Goal: Task Accomplishment & Management: Use online tool/utility

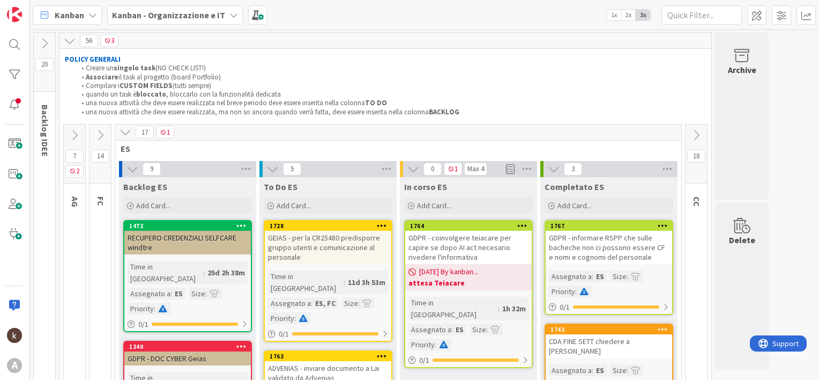
click at [178, 17] on b "Kanban - Organizzazione e IT" at bounding box center [168, 15] width 113 height 11
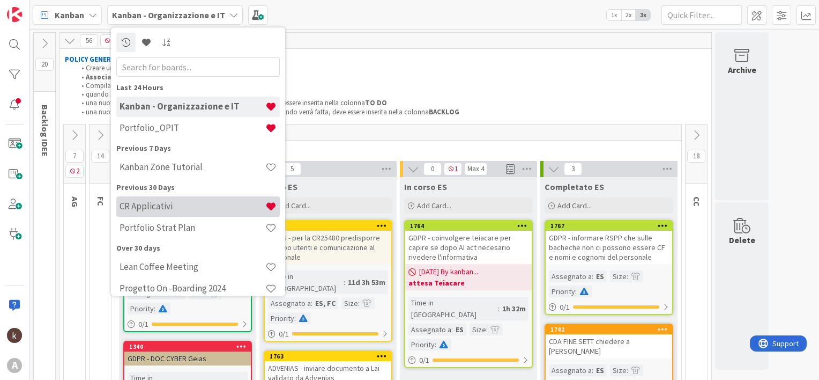
click at [150, 214] on div "CR Applicativi" at bounding box center [198, 206] width 164 height 20
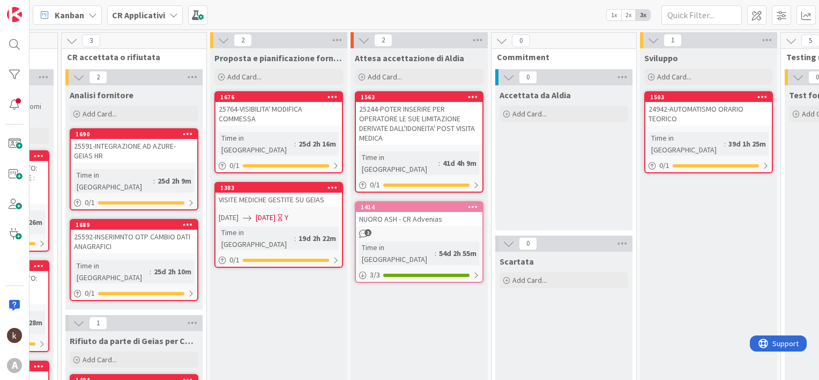
scroll to position [0, 227]
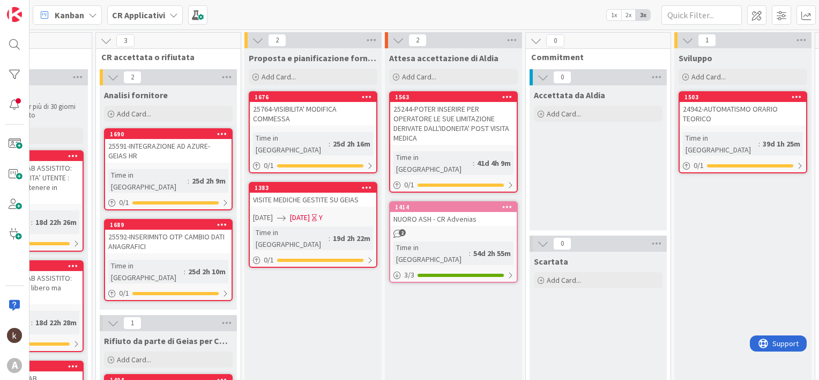
click at [320, 114] on div "25764-VISIBILITA' MODIFICA COMMESSA" at bounding box center [313, 114] width 127 height 24
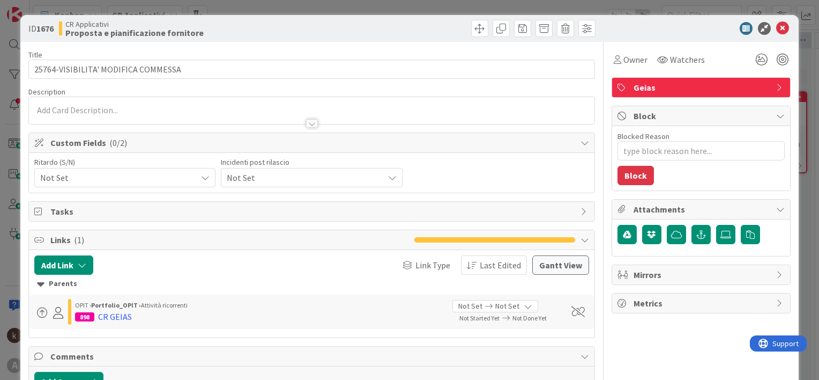
type textarea "x"
click at [777, 31] on icon at bounding box center [783, 28] width 13 height 13
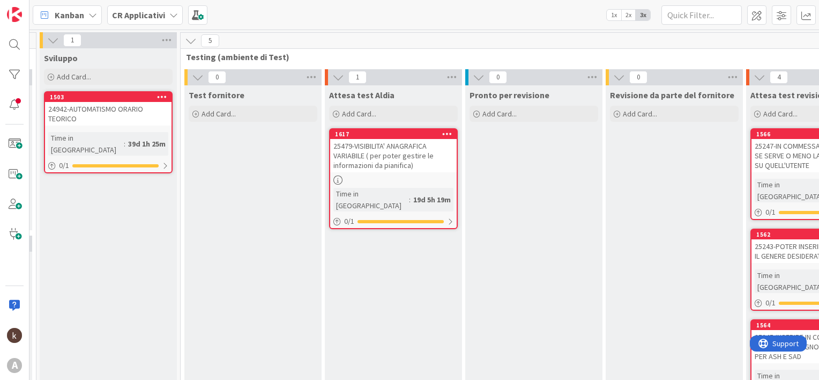
scroll to position [0, 892]
